Goal: Task Accomplishment & Management: Use online tool/utility

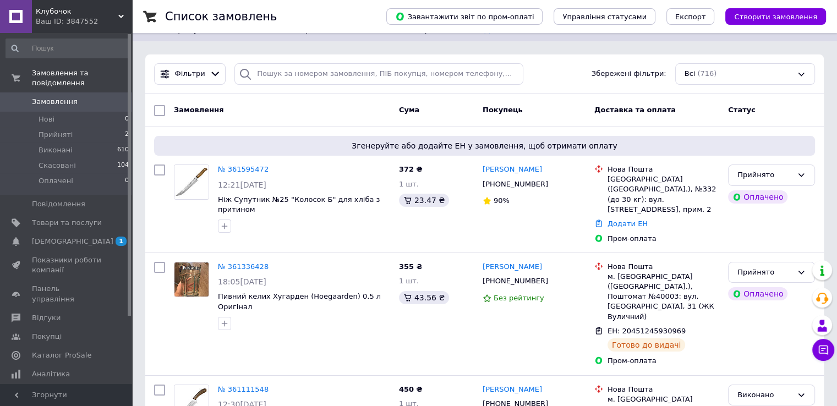
scroll to position [110, 0]
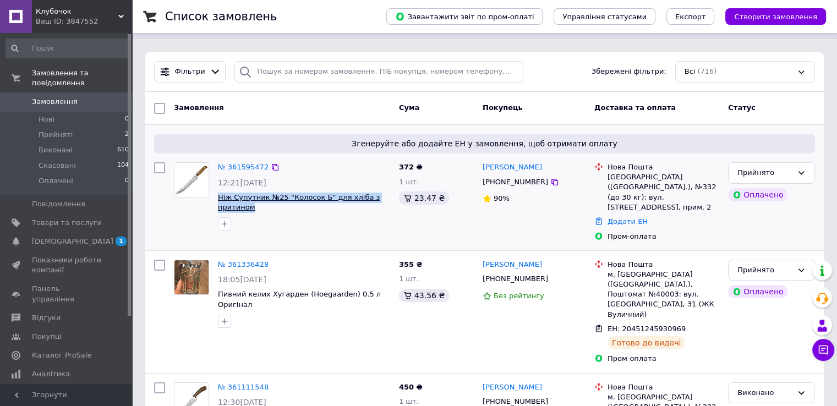
drag, startPoint x: 264, startPoint y: 196, endPoint x: 218, endPoint y: 186, distance: 47.4
click at [218, 193] on span "Ніж Супутник №25 "Колосок Б" для хліба з притином" at bounding box center [304, 203] width 172 height 20
copy span "Ніж Супутник №25 "Колосок Б" для хліба з притином"
drag, startPoint x: 555, startPoint y: 172, endPoint x: 496, endPoint y: 176, distance: 59.6
click at [496, 176] on div "[PHONE_NUMBER]" at bounding box center [533, 182] width 105 height 12
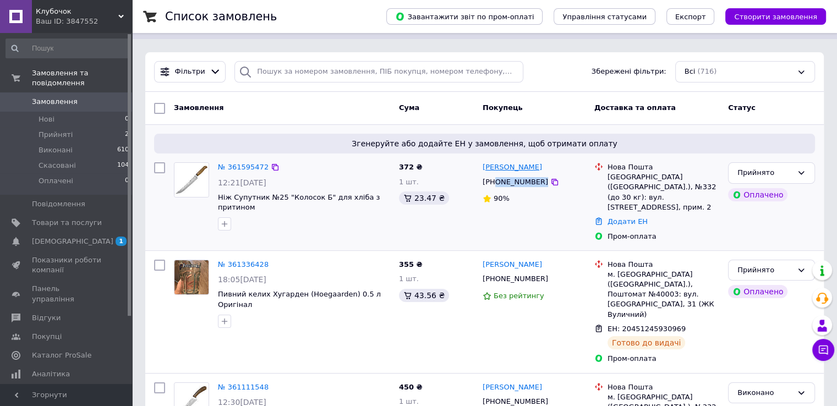
drag, startPoint x: 554, startPoint y: 158, endPoint x: 507, endPoint y: 154, distance: 47.0
click at [507, 161] on div "[PERSON_NAME]" at bounding box center [533, 167] width 105 height 13
copy link "Счастный"
drag, startPoint x: 293, startPoint y: 192, endPoint x: 214, endPoint y: 188, distance: 78.8
click at [214, 188] on div "№ 361595472 12:21[DATE] Ніж Супутник №25 "Колосок Б" для хліба з притином" at bounding box center [304, 196] width 181 height 77
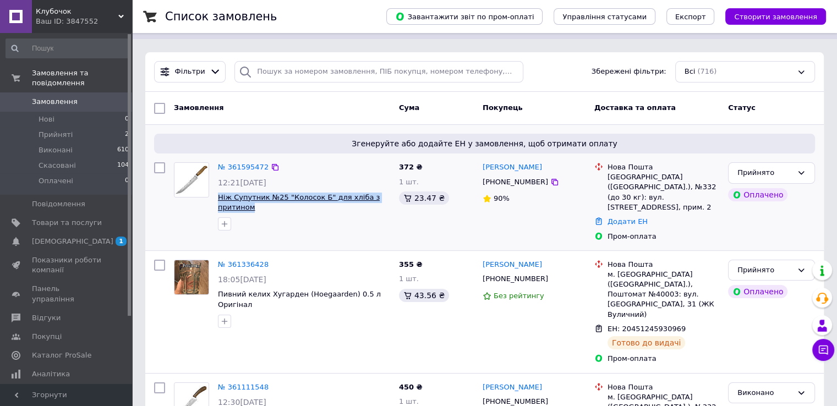
copy span "Ніж Супутник №25 "Колосок Б" для хліба з притином"
click at [628, 217] on link "Додати ЕН" at bounding box center [628, 221] width 40 height 8
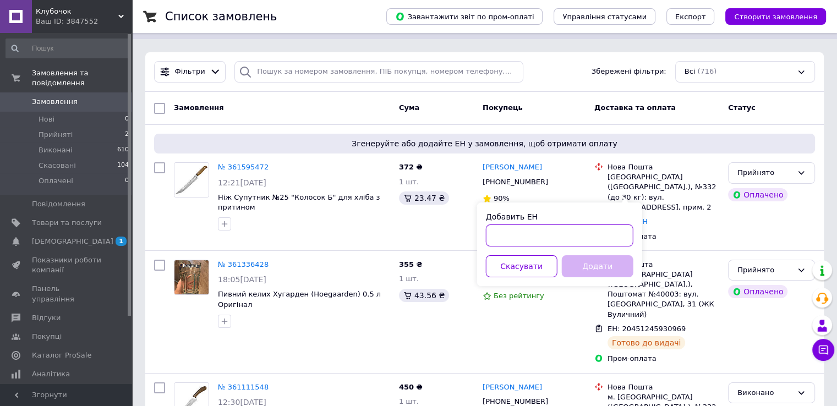
click at [550, 235] on input "Добавить ЕН" at bounding box center [559, 236] width 147 height 22
paste input "20451247364762"
type input "20451247364762"
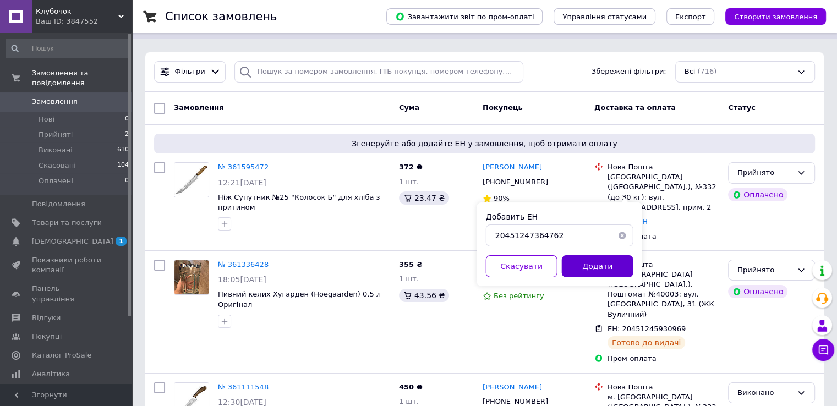
click at [585, 266] on button "Додати" at bounding box center [598, 266] width 72 height 22
